Goal: Find specific page/section: Find specific page/section

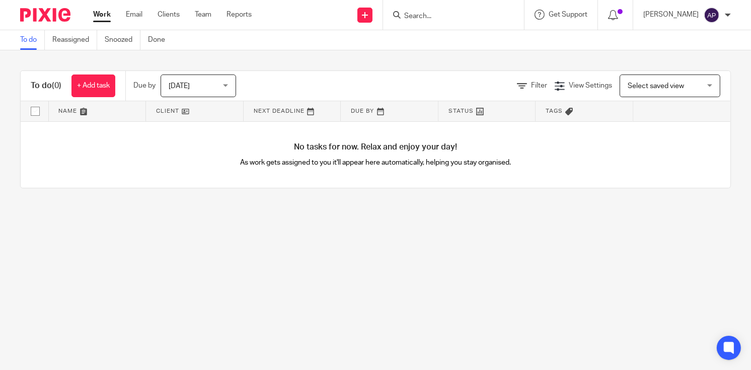
click at [417, 14] on input "Search" at bounding box center [448, 16] width 91 height 9
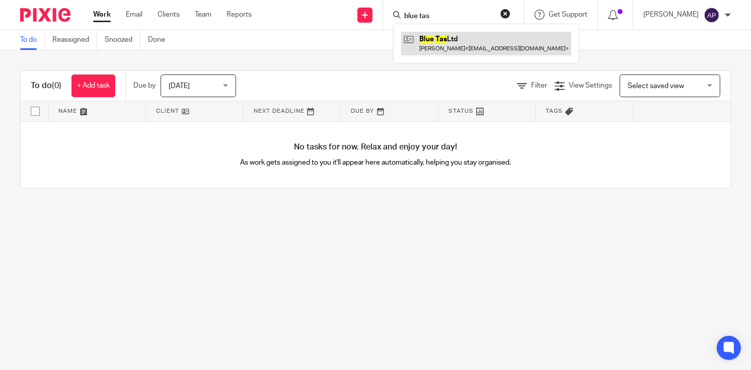
type input "blue tas"
click at [442, 46] on link at bounding box center [486, 43] width 170 height 23
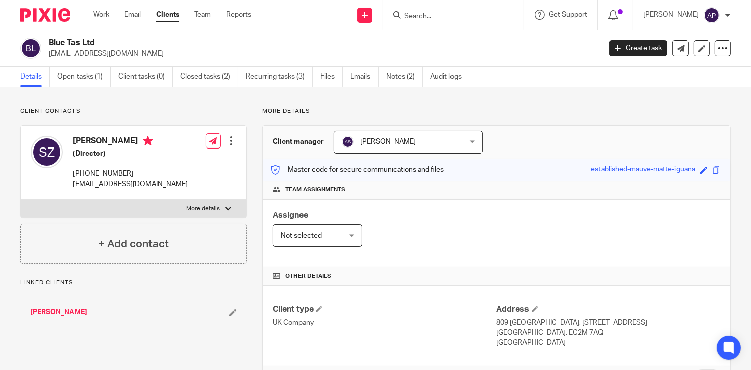
click at [105, 42] on div "Blue Tas Ltd [EMAIL_ADDRESS][DOMAIN_NAME]" at bounding box center [307, 48] width 574 height 21
